Goal: Task Accomplishment & Management: Manage account settings

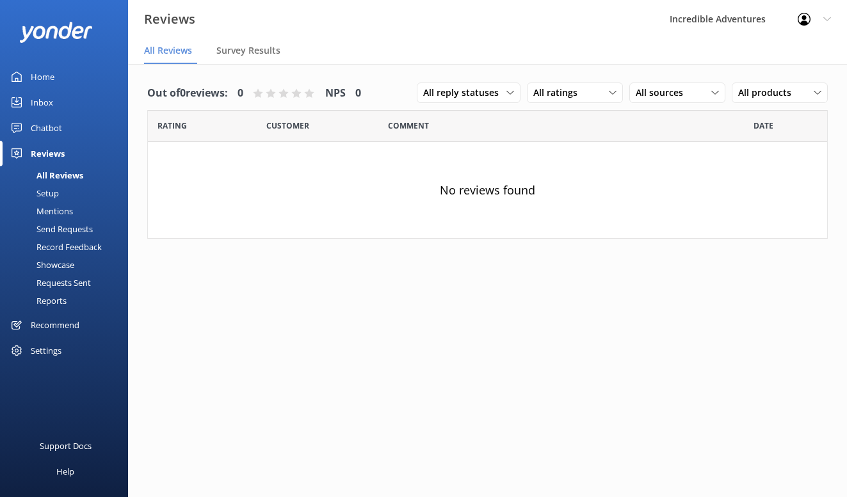
click at [70, 131] on link "Chatbot" at bounding box center [64, 128] width 128 height 26
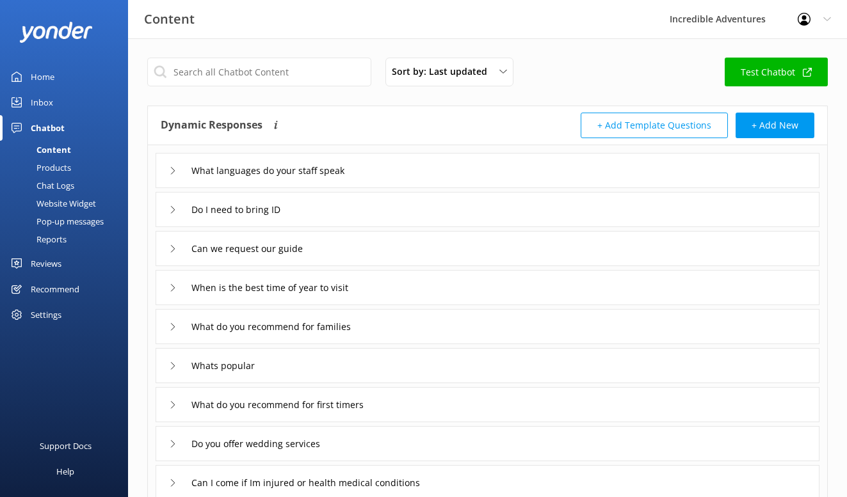
click at [63, 166] on div "Products" at bounding box center [39, 168] width 63 height 18
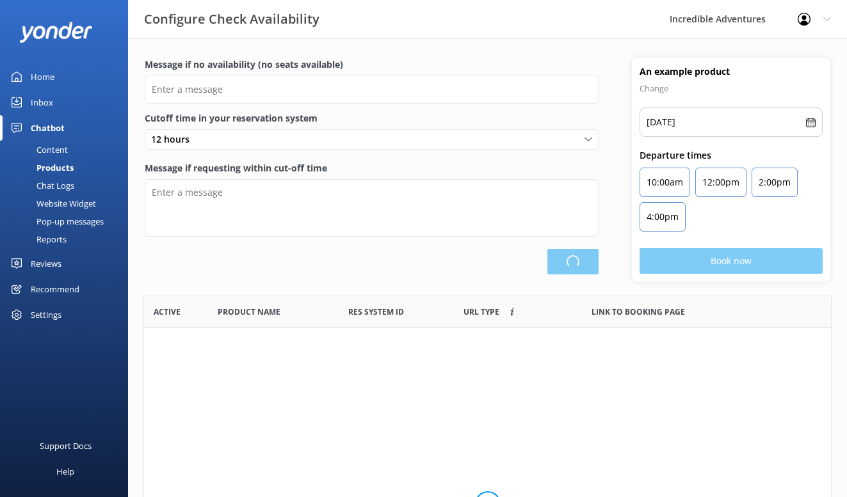
scroll to position [10, 10]
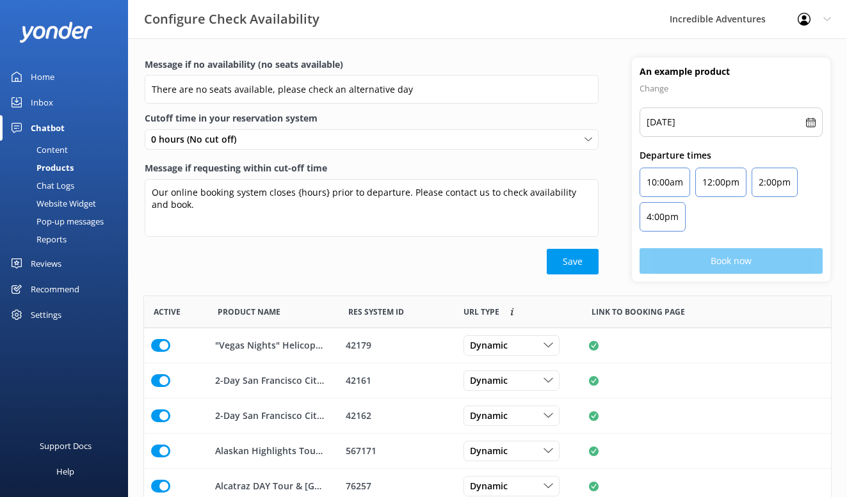
type input "There are no seats available, please check an alternative day"
type textarea "Our online booking system closes {hours} prior to departure. Please contact us …"
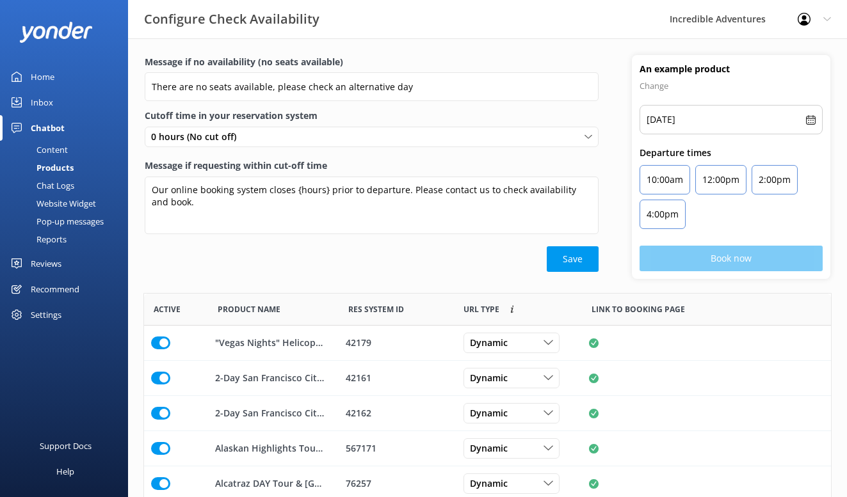
scroll to position [92, 0]
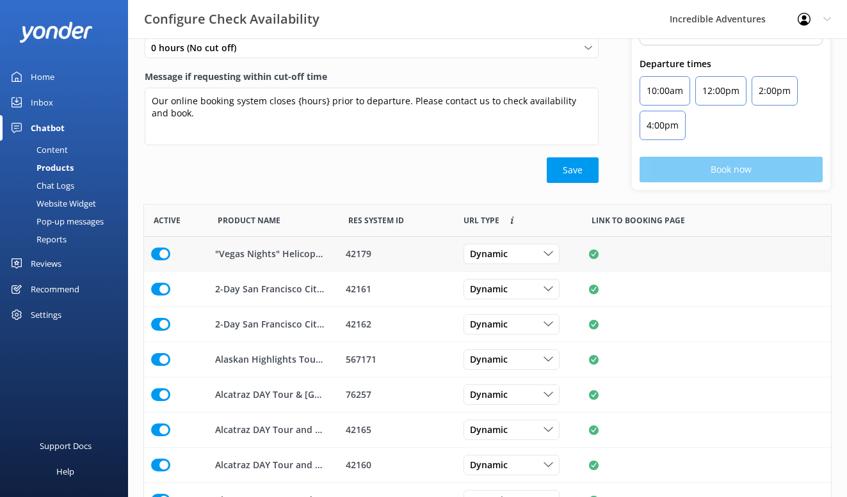
click at [154, 253] on input "row" at bounding box center [160, 254] width 19 height 13
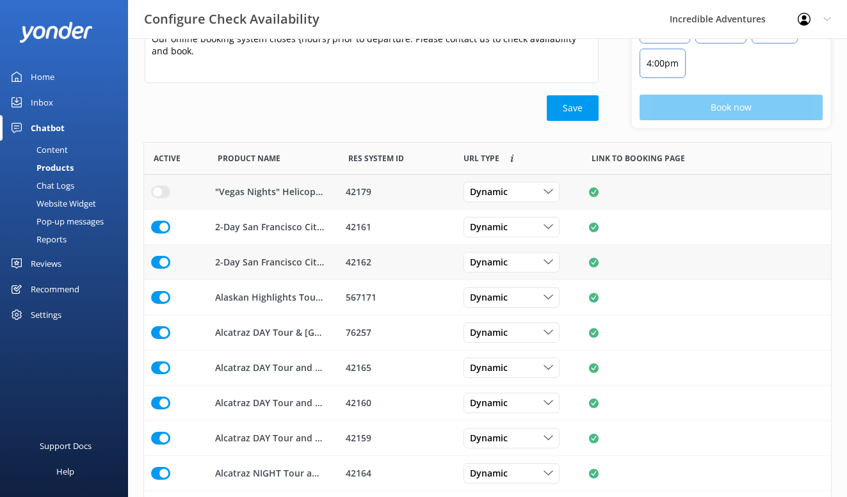
scroll to position [194, 0]
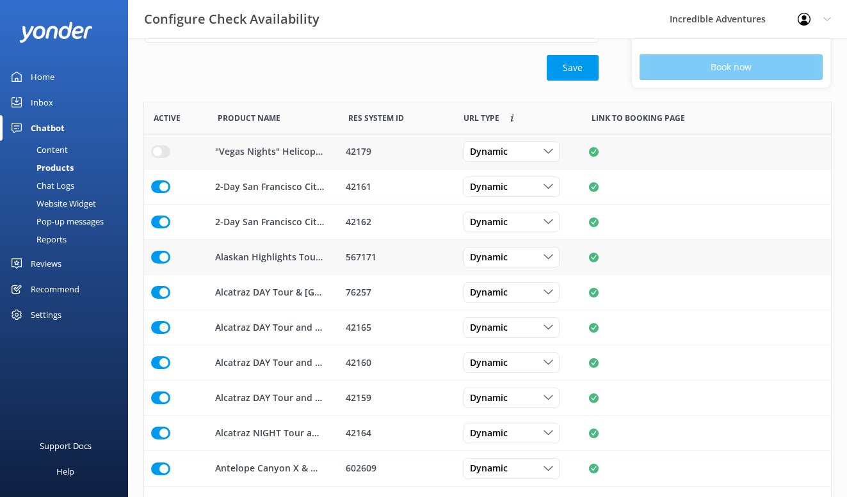
click at [165, 251] on input "row" at bounding box center [160, 257] width 19 height 13
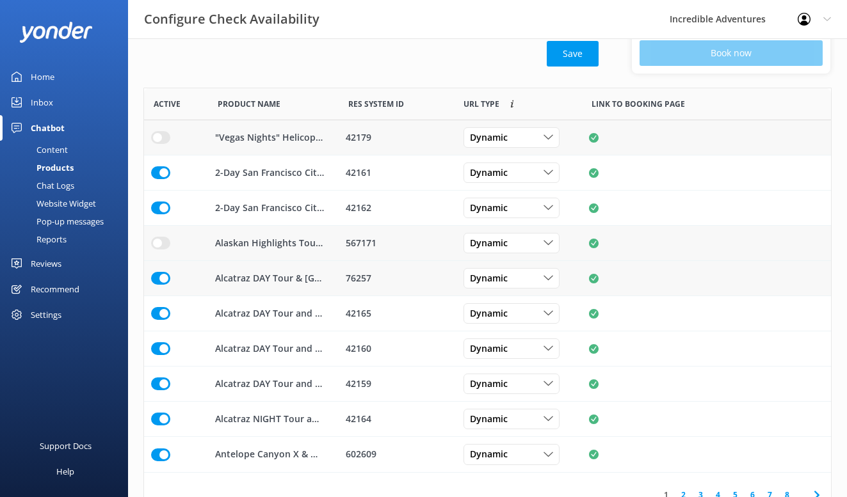
scroll to position [229, 0]
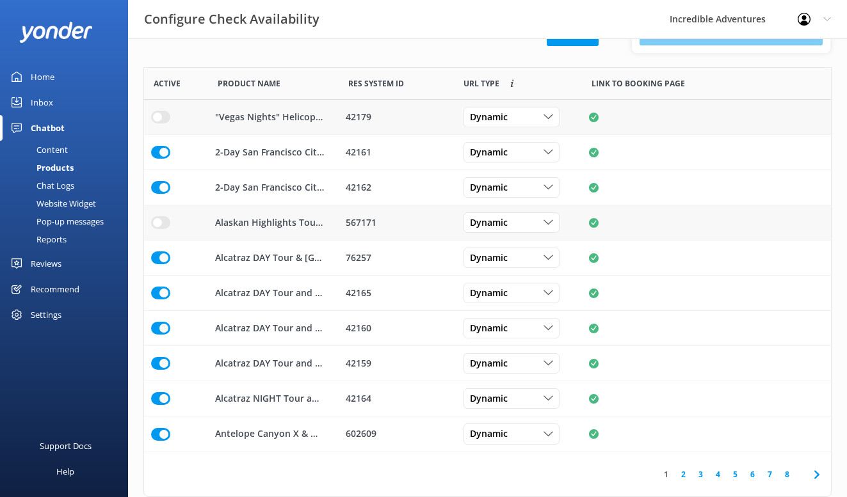
click at [686, 476] on link "2" at bounding box center [683, 475] width 17 height 12
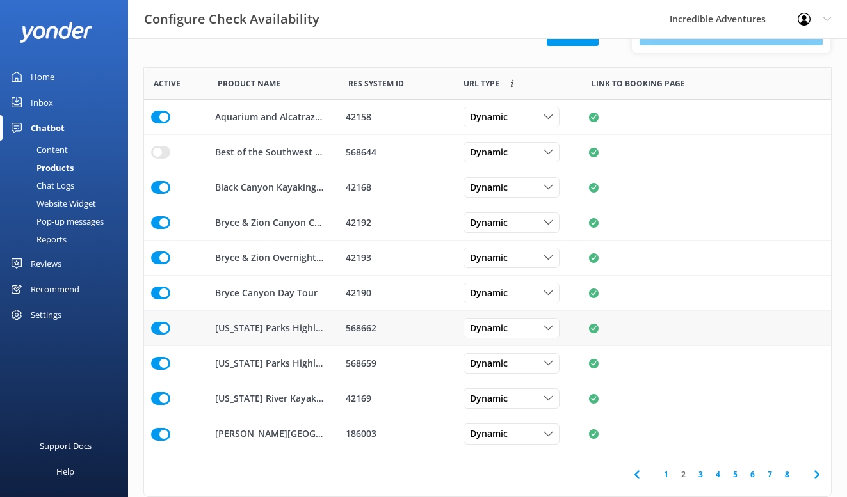
click at [159, 325] on input "row" at bounding box center [160, 328] width 19 height 13
click at [162, 366] on input "row" at bounding box center [160, 363] width 19 height 13
click at [697, 473] on link "3" at bounding box center [700, 475] width 17 height 12
click at [161, 221] on input "row" at bounding box center [160, 222] width 19 height 13
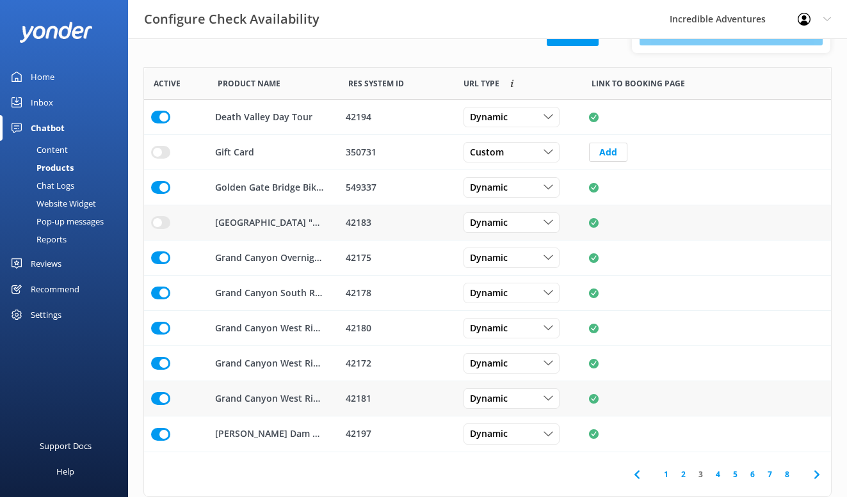
click at [160, 396] on input "row" at bounding box center [160, 398] width 19 height 13
click at [165, 330] on input "row" at bounding box center [160, 328] width 19 height 13
click at [716, 476] on link "4" at bounding box center [717, 475] width 17 height 12
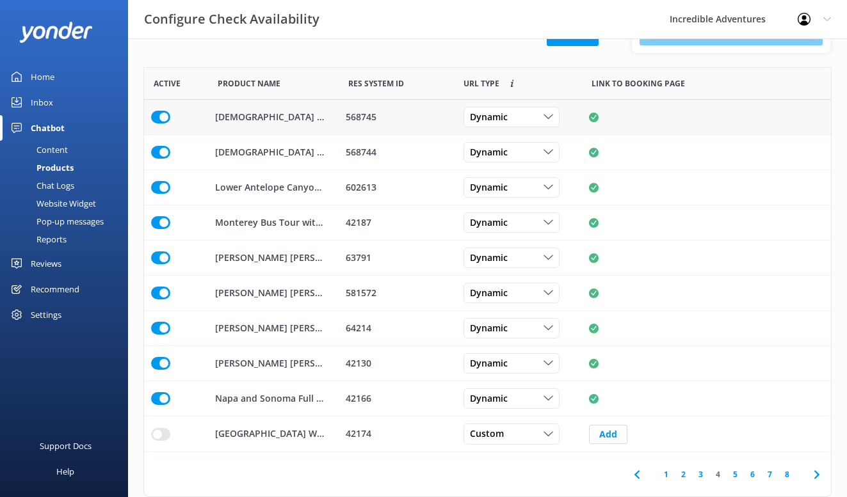
click at [161, 112] on input "row" at bounding box center [160, 117] width 19 height 13
click at [158, 147] on input "row" at bounding box center [160, 152] width 19 height 13
click at [733, 476] on link "5" at bounding box center [735, 475] width 17 height 12
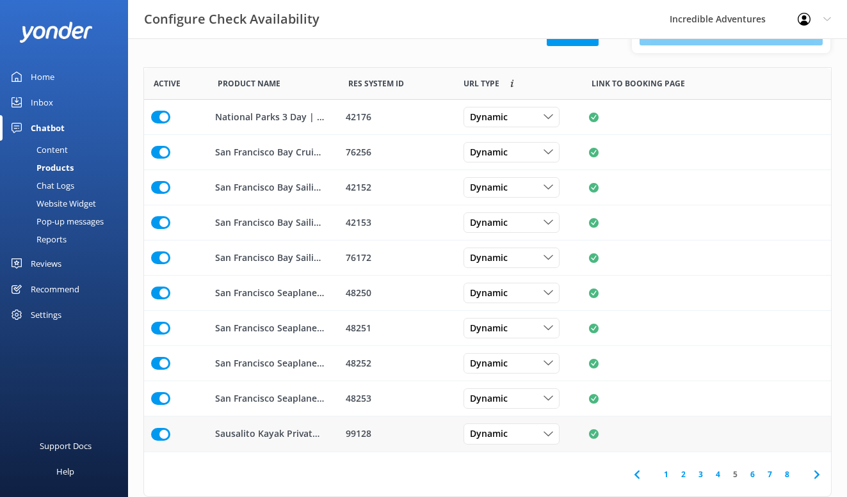
click at [155, 428] on input "row" at bounding box center [160, 434] width 19 height 13
click at [519, 440] on div "Dynamic" at bounding box center [512, 435] width 90 height 14
click at [508, 462] on link "Custom" at bounding box center [521, 461] width 114 height 26
click at [753, 476] on link "6" at bounding box center [752, 475] width 17 height 12
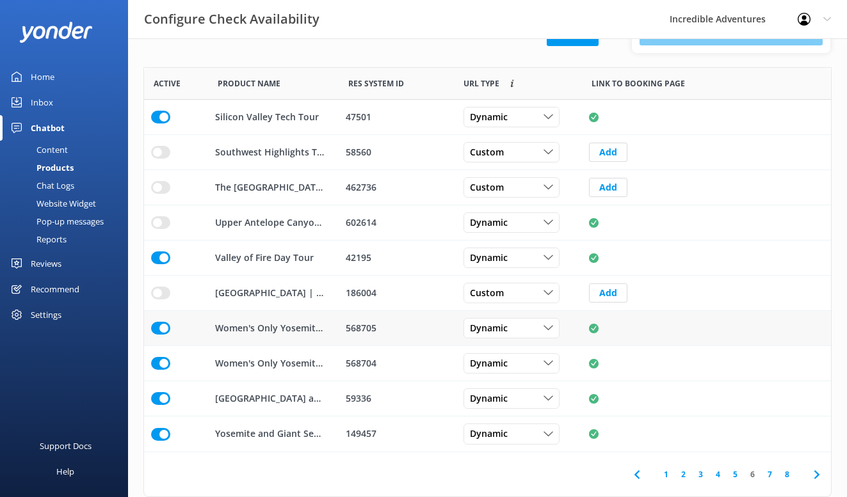
click at [160, 330] on input "row" at bounding box center [160, 328] width 19 height 13
click at [159, 364] on input "row" at bounding box center [160, 363] width 19 height 13
click at [770, 478] on link "7" at bounding box center [769, 475] width 17 height 12
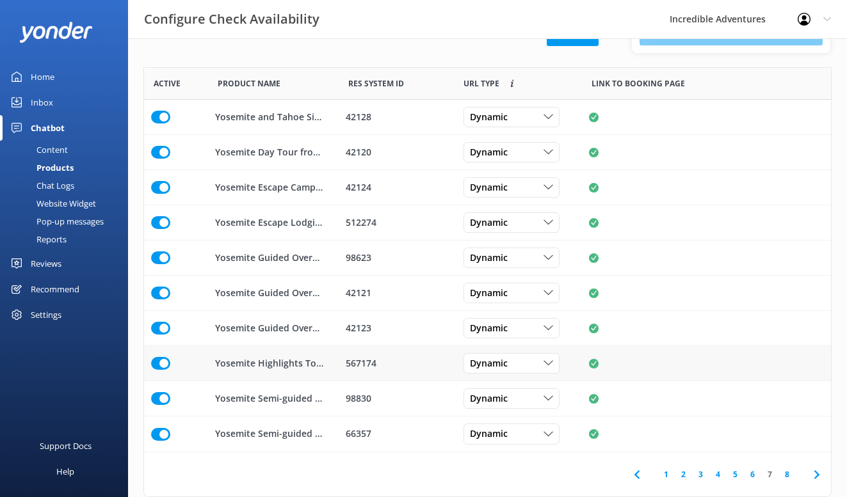
click at [159, 360] on input "row" at bounding box center [160, 363] width 19 height 13
click at [773, 476] on link "7" at bounding box center [769, 475] width 17 height 12
click at [786, 476] on link "8" at bounding box center [786, 475] width 17 height 12
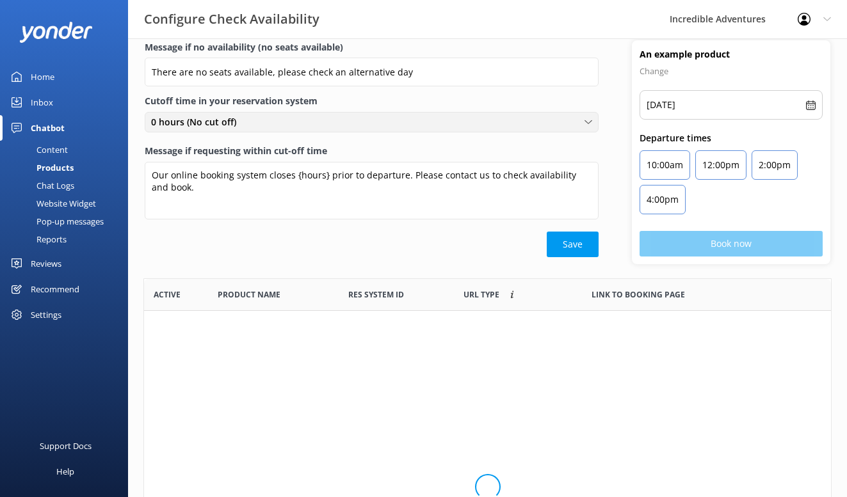
scroll to position [164, 677]
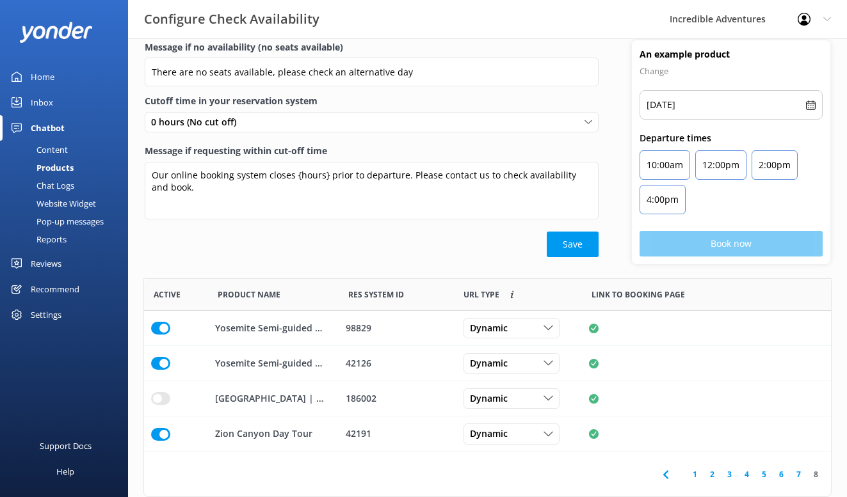
click at [800, 475] on link "7" at bounding box center [798, 475] width 17 height 12
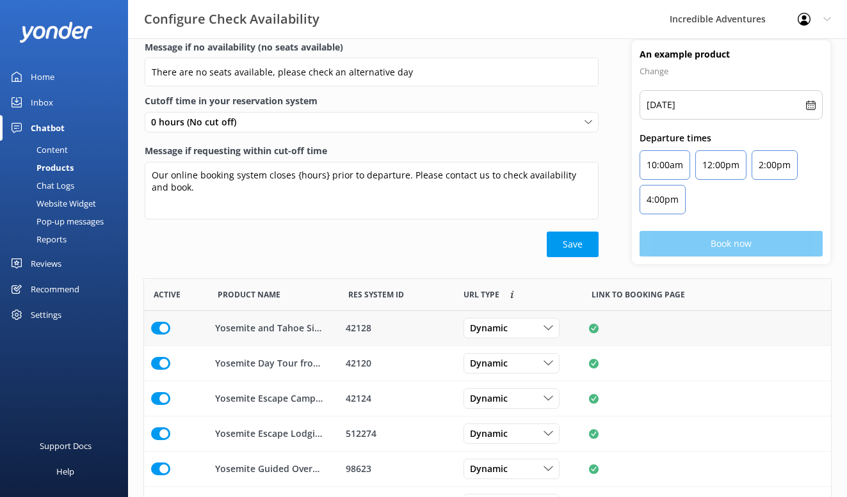
scroll to position [229, 0]
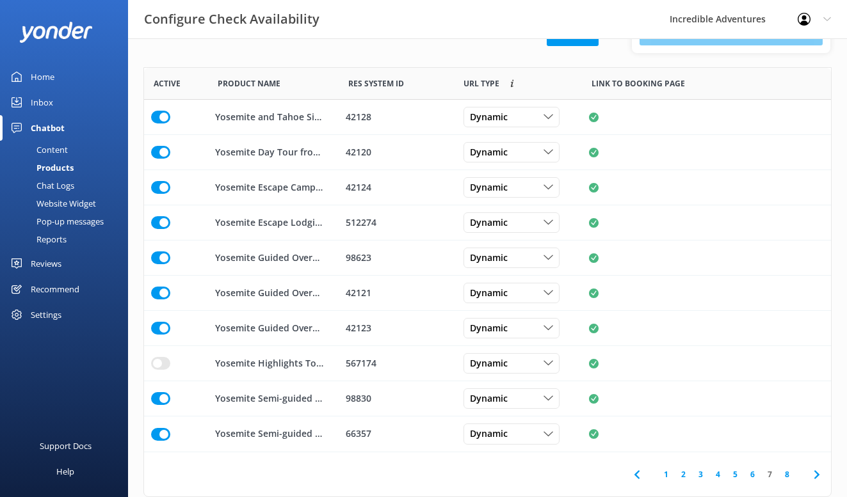
click at [754, 471] on link "6" at bounding box center [752, 475] width 17 height 12
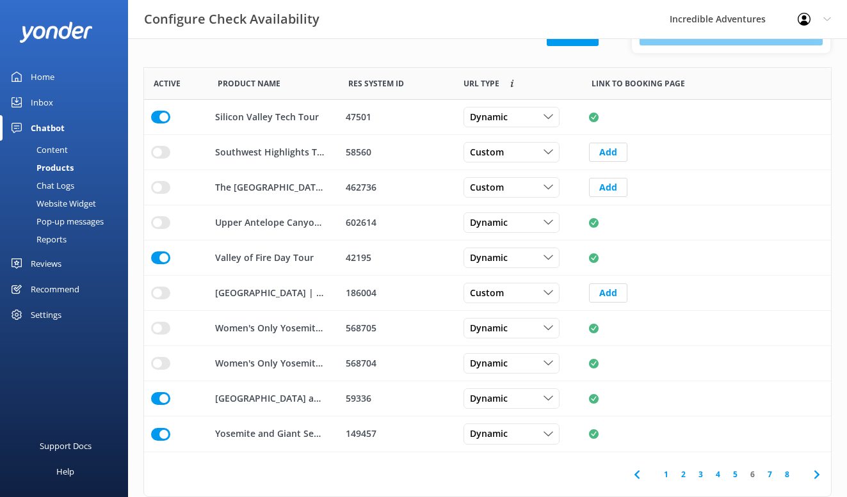
click at [733, 475] on link "5" at bounding box center [735, 475] width 17 height 12
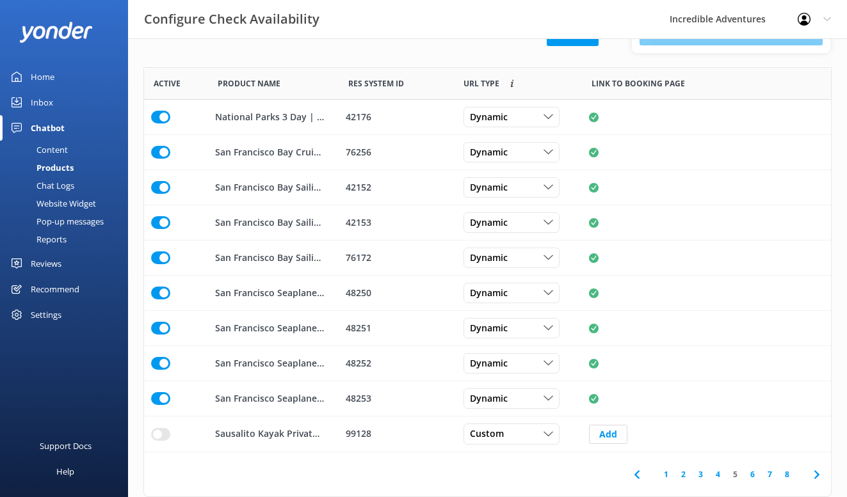
click at [54, 81] on link "Home" at bounding box center [64, 77] width 128 height 26
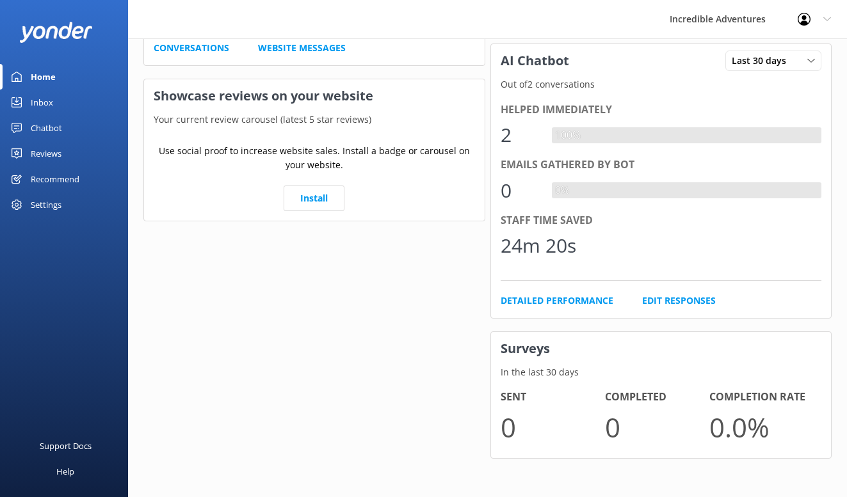
scroll to position [200, 0]
